Goal: Information Seeking & Learning: Compare options

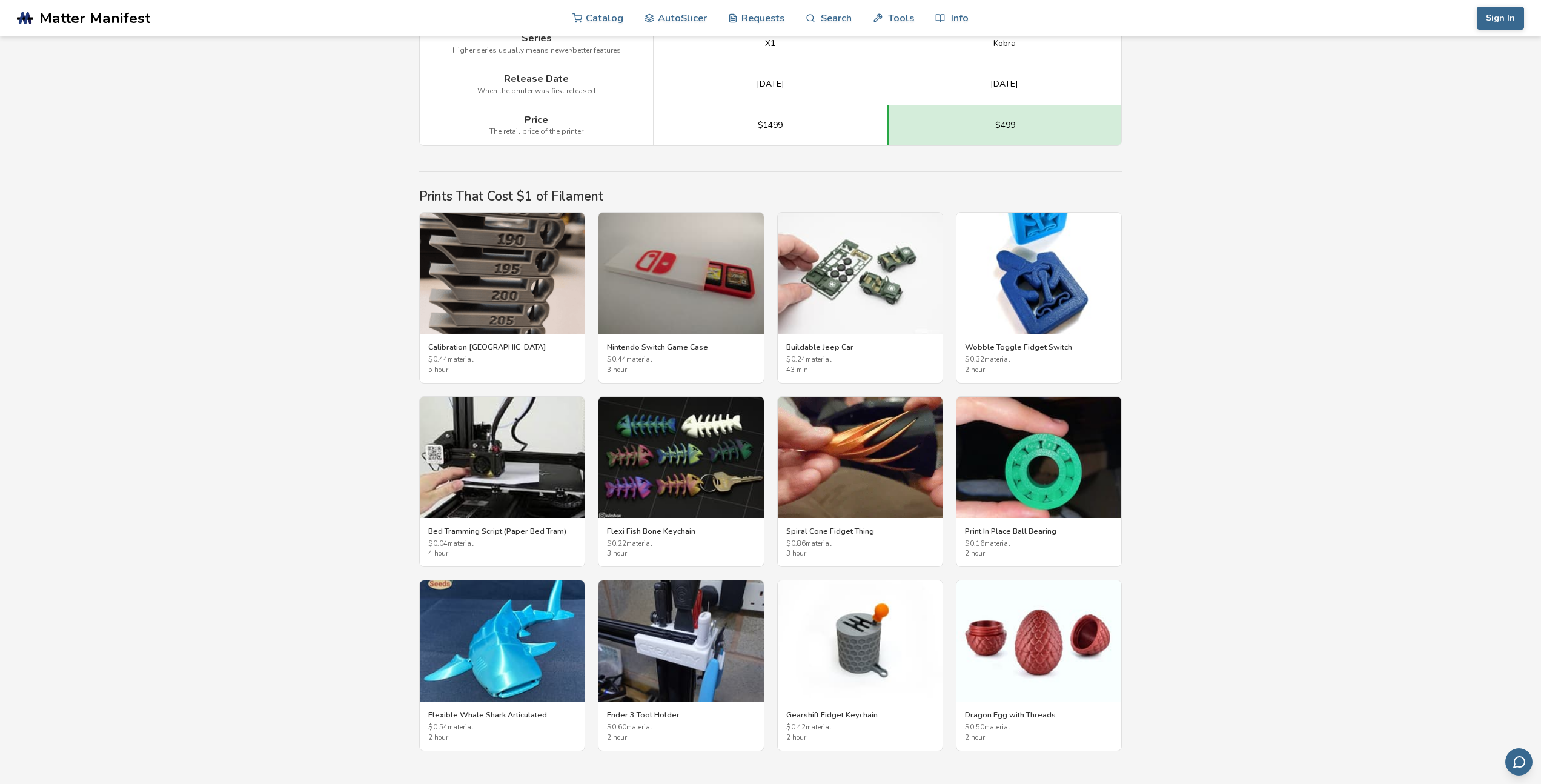
scroll to position [1868, 0]
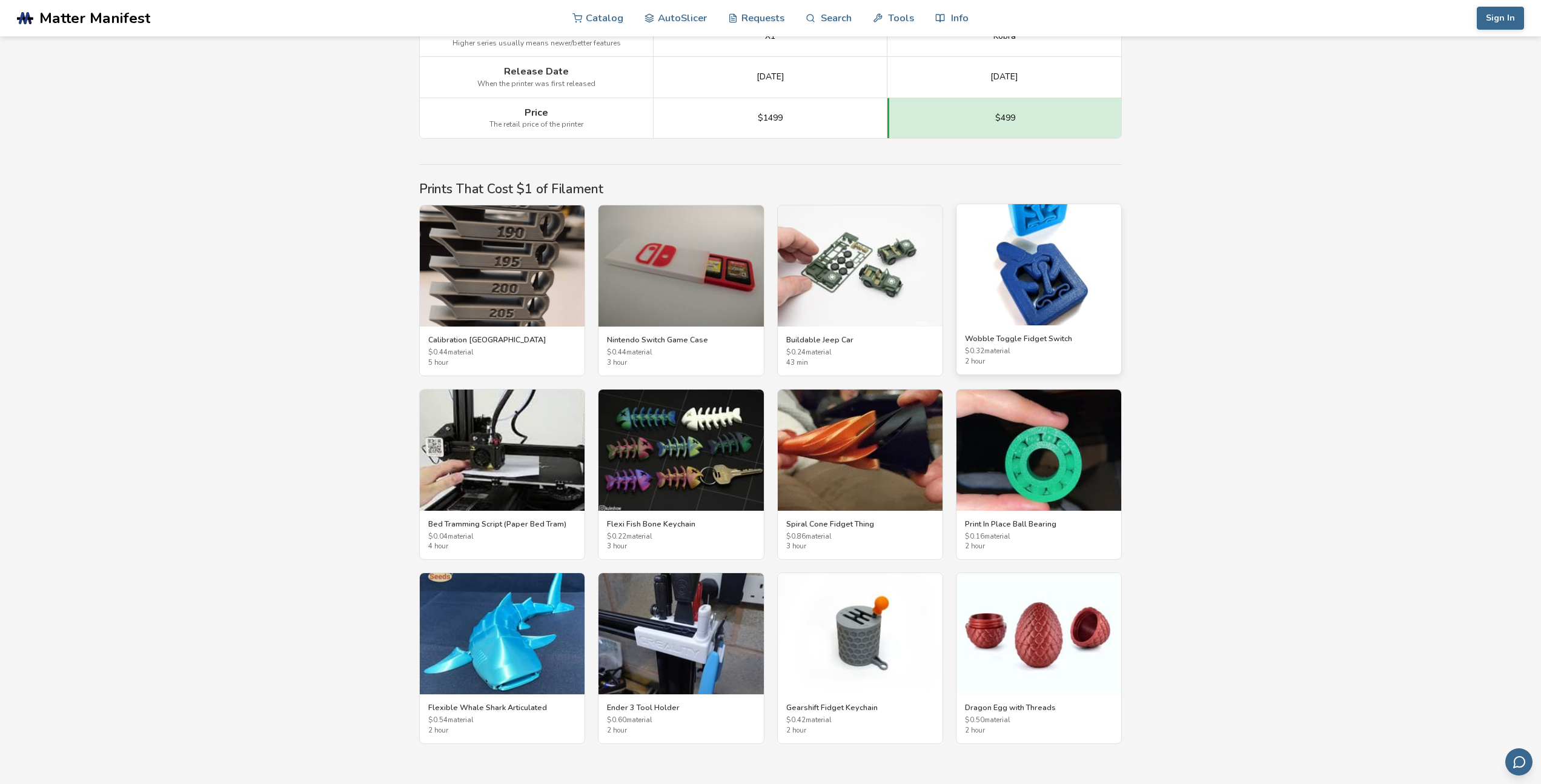
click at [1011, 308] on img at bounding box center [1039, 264] width 165 height 121
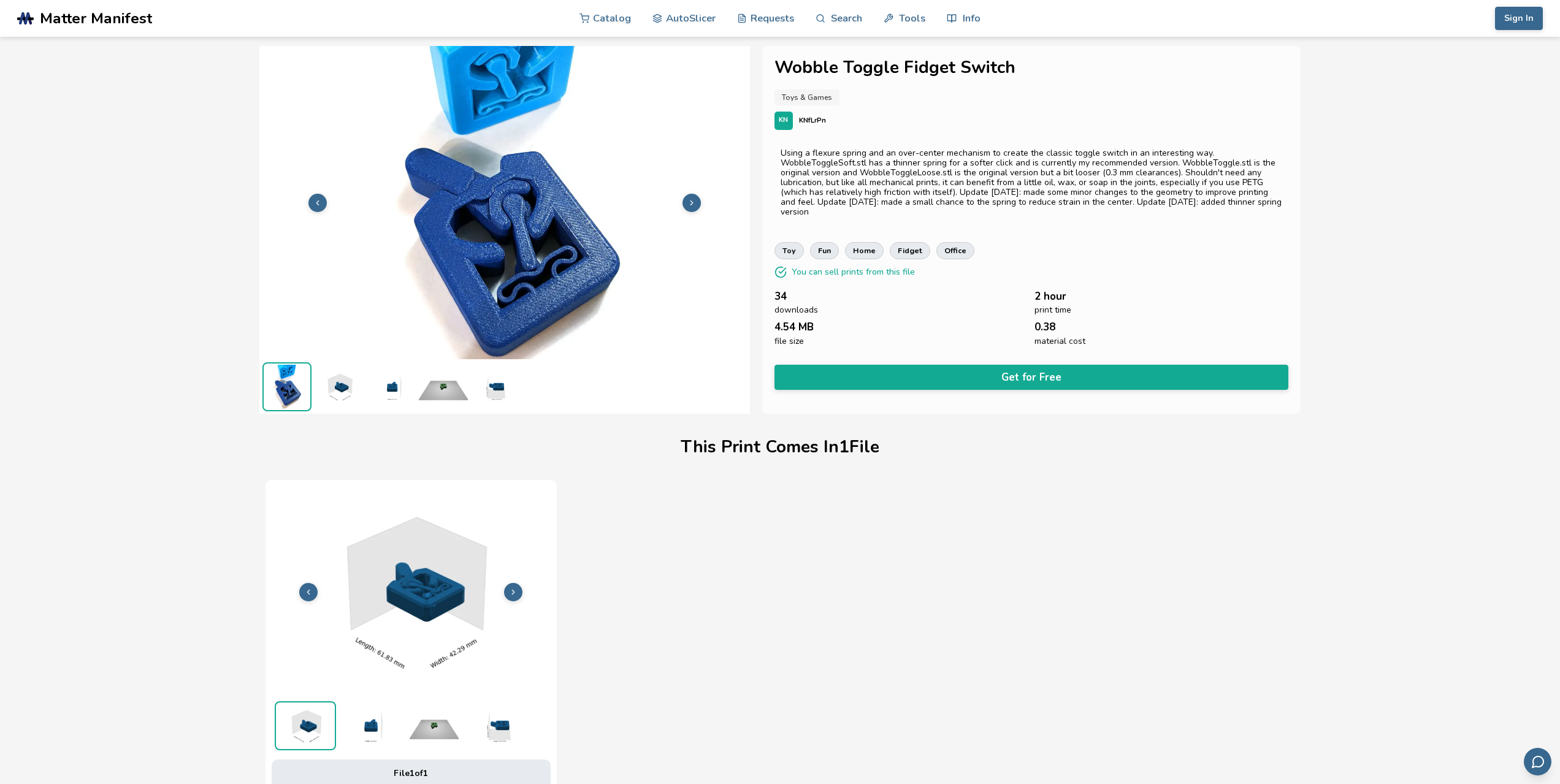
click at [342, 388] on img at bounding box center [339, 387] width 49 height 49
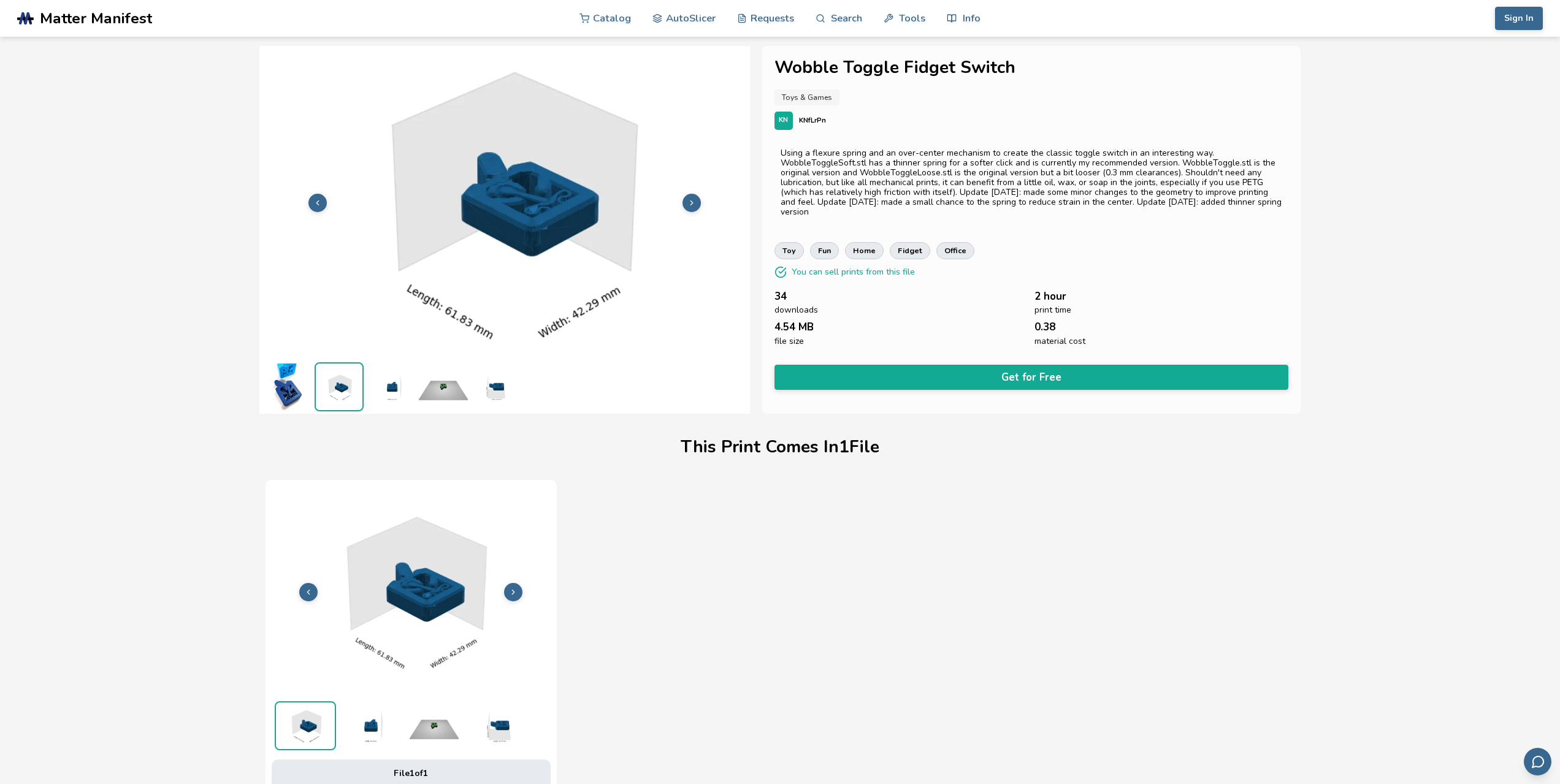
click at [383, 393] on img at bounding box center [391, 387] width 49 height 49
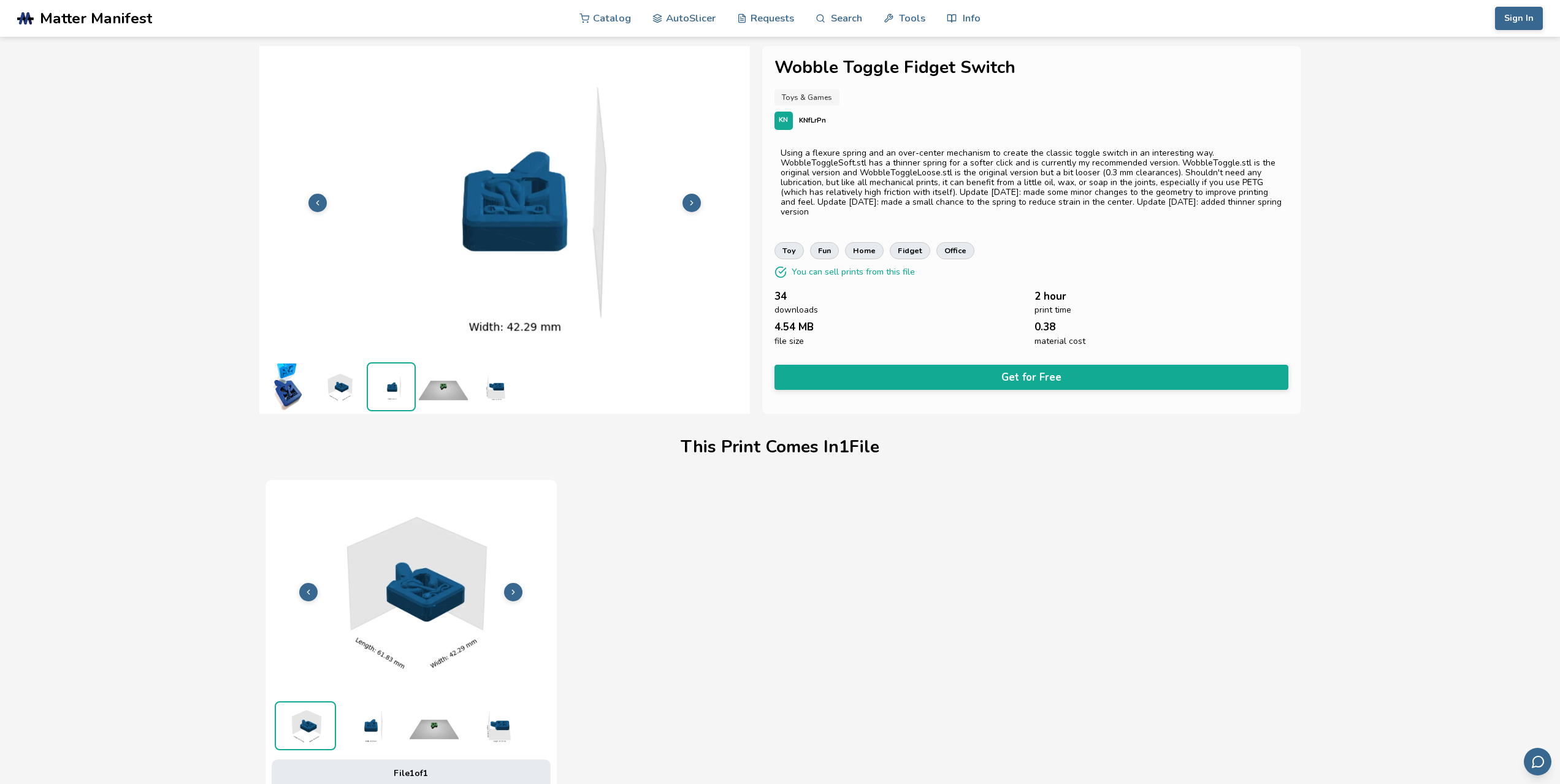
click at [425, 386] on img at bounding box center [443, 387] width 49 height 49
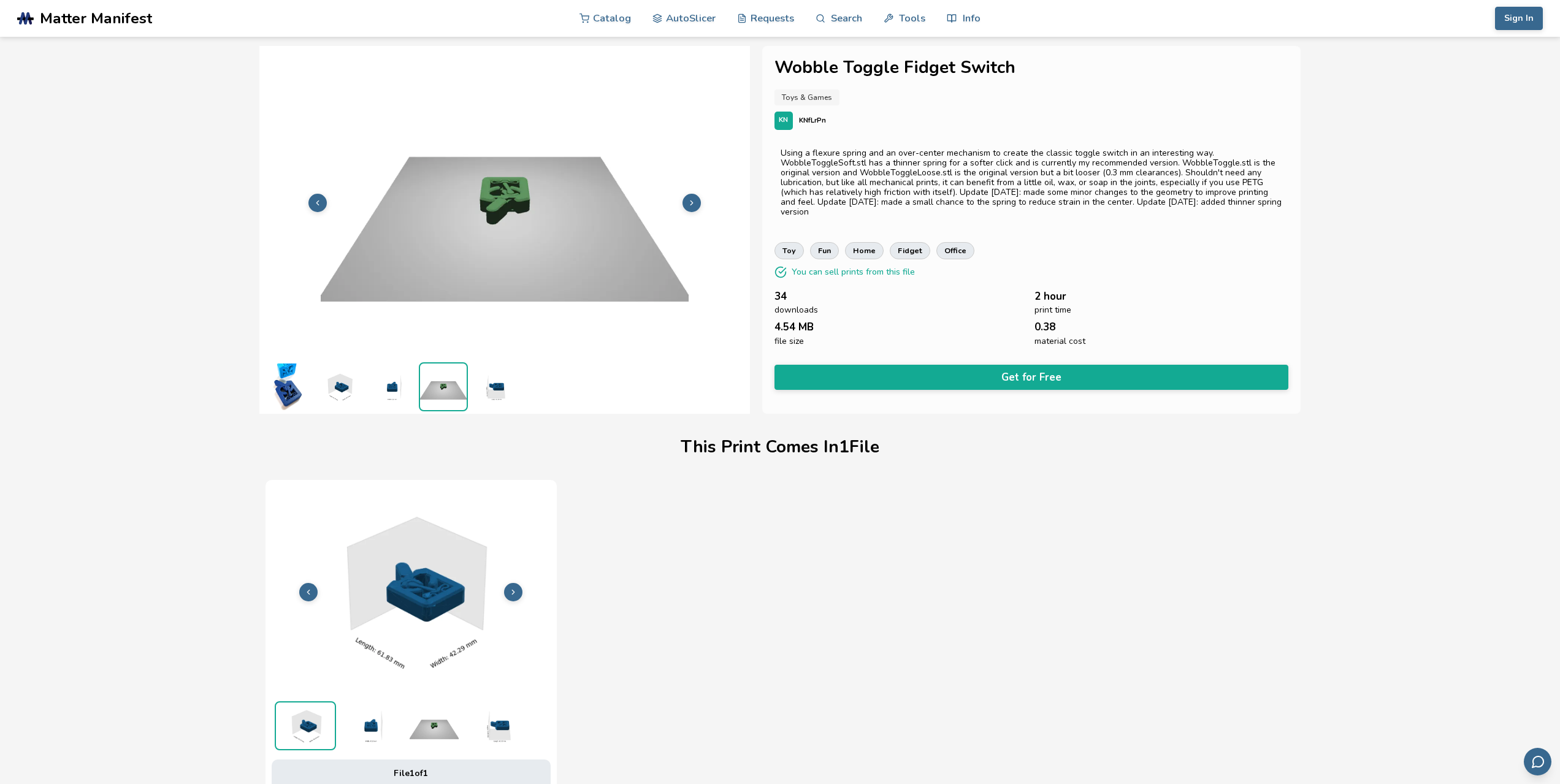
click at [522, 392] on ul at bounding box center [504, 387] width 490 height 55
click at [496, 389] on img at bounding box center [495, 387] width 49 height 49
